Goal: Navigation & Orientation: Find specific page/section

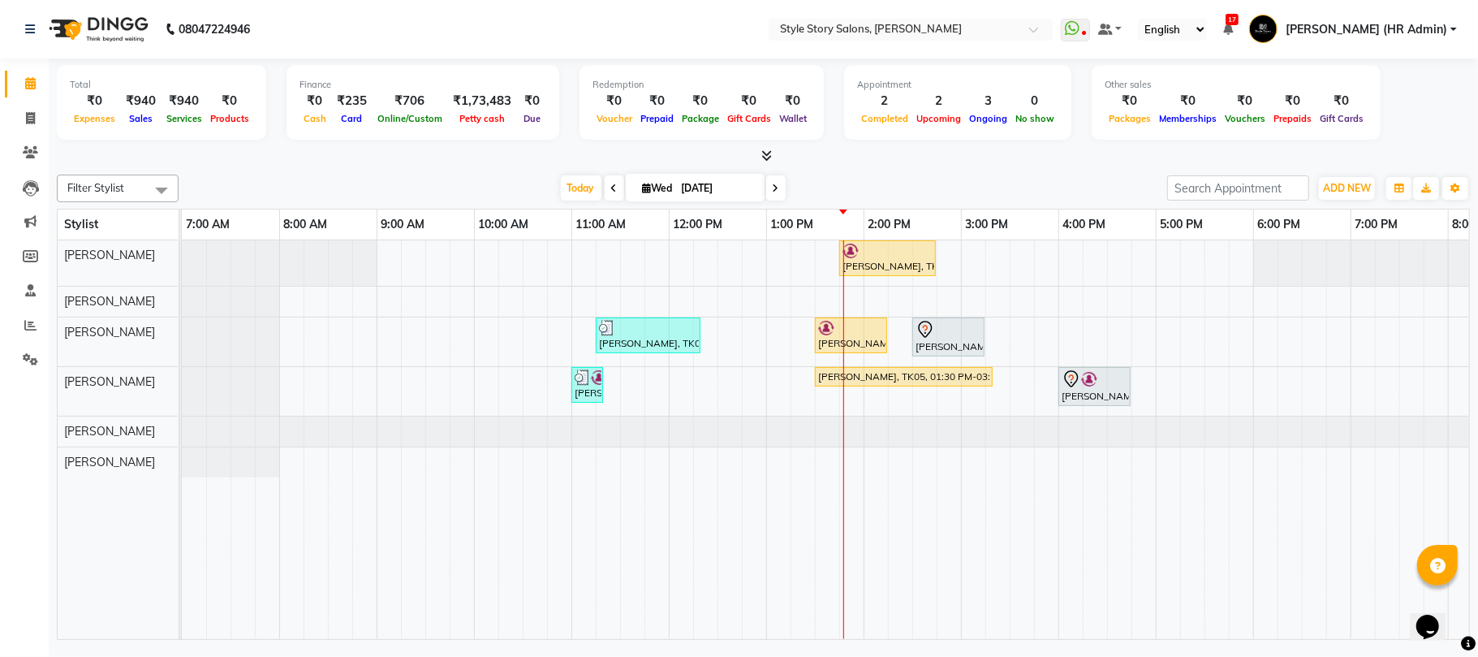
click at [644, 15] on nav "08047224946 Select Location × Style Story Salons, Ram Nagar WhatsApp Status ✕ S…" at bounding box center [739, 29] width 1478 height 58
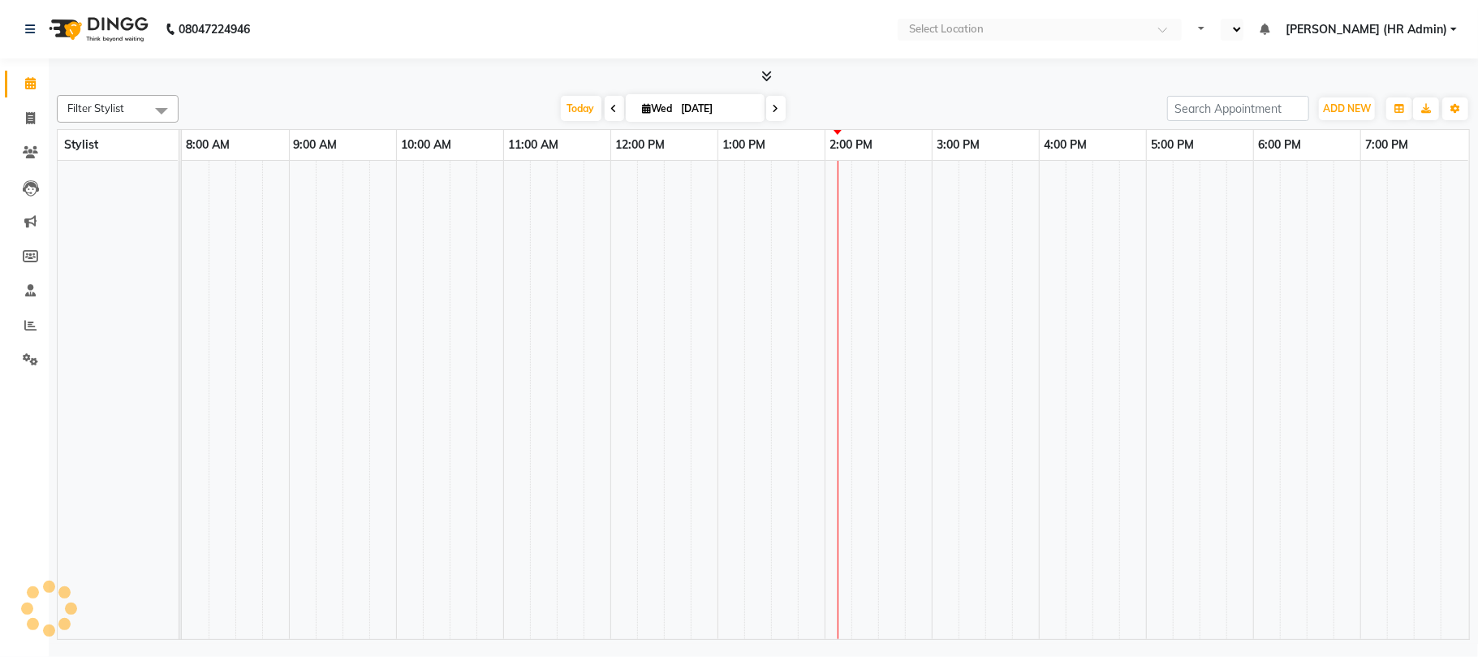
select select "en"
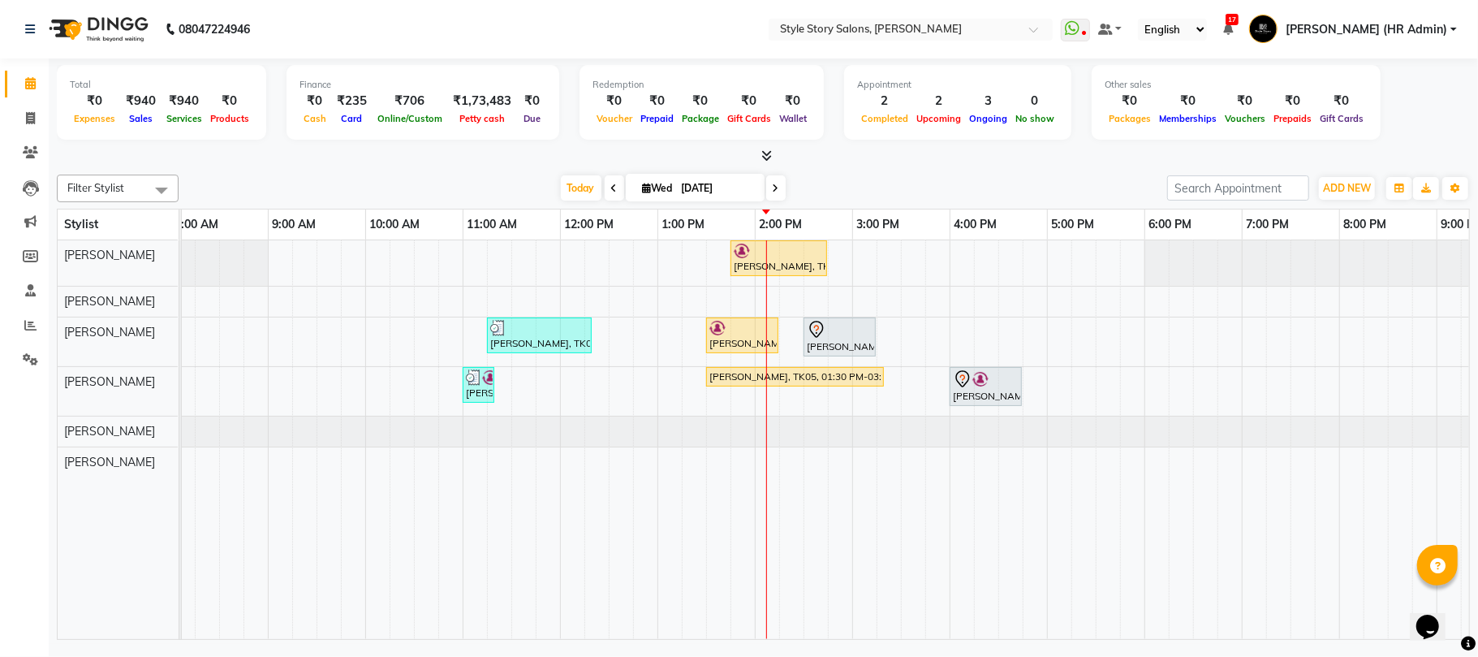
scroll to position [0, 112]
